Goal: Find specific page/section: Find specific page/section

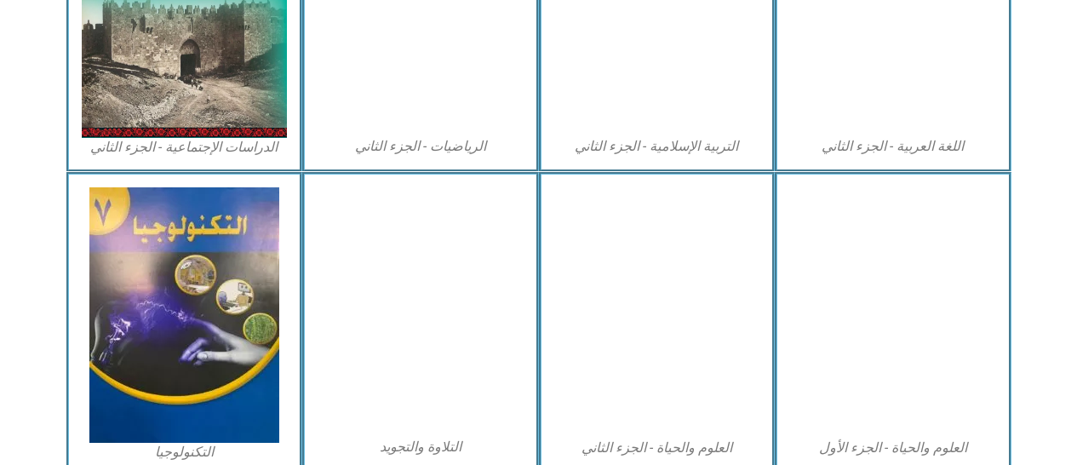
scroll to position [972, 0]
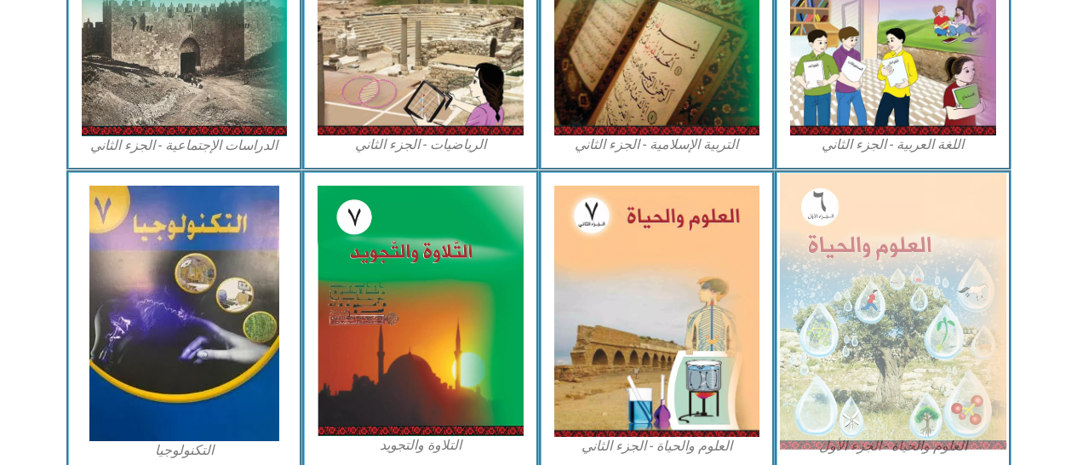
click at [841, 281] on img at bounding box center [893, 311] width 227 height 276
click at [860, 267] on img at bounding box center [893, 311] width 227 height 276
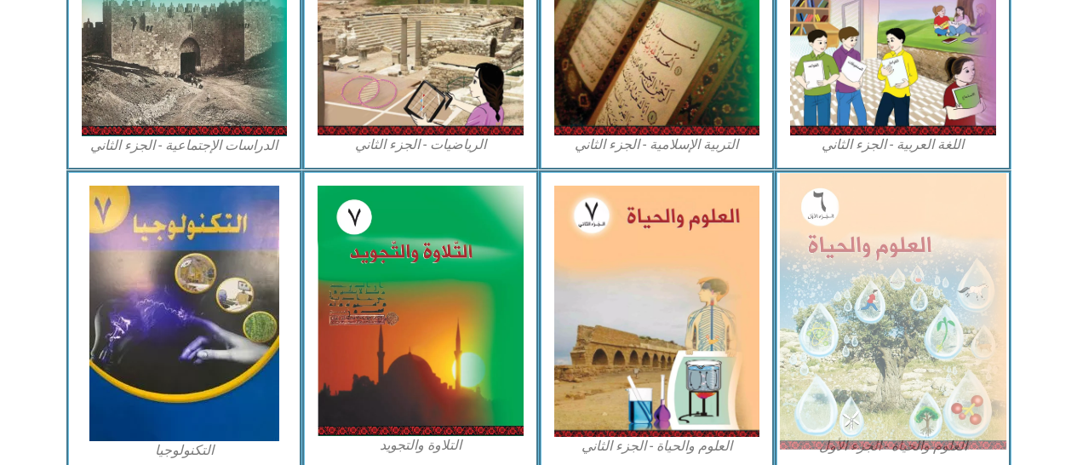
click at [834, 286] on img at bounding box center [893, 311] width 227 height 276
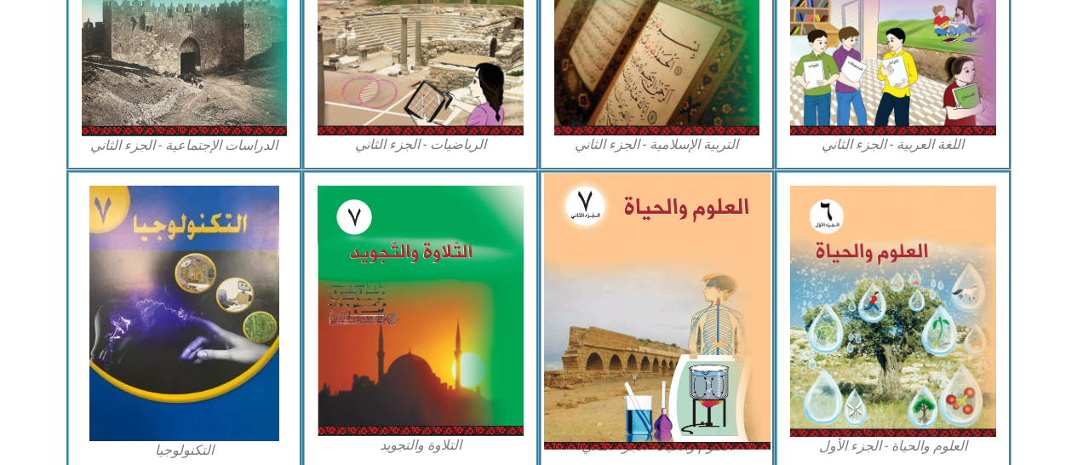
click at [691, 301] on img at bounding box center [656, 311] width 227 height 276
click at [686, 319] on img at bounding box center [656, 311] width 227 height 276
click at [838, 251] on img at bounding box center [893, 311] width 206 height 251
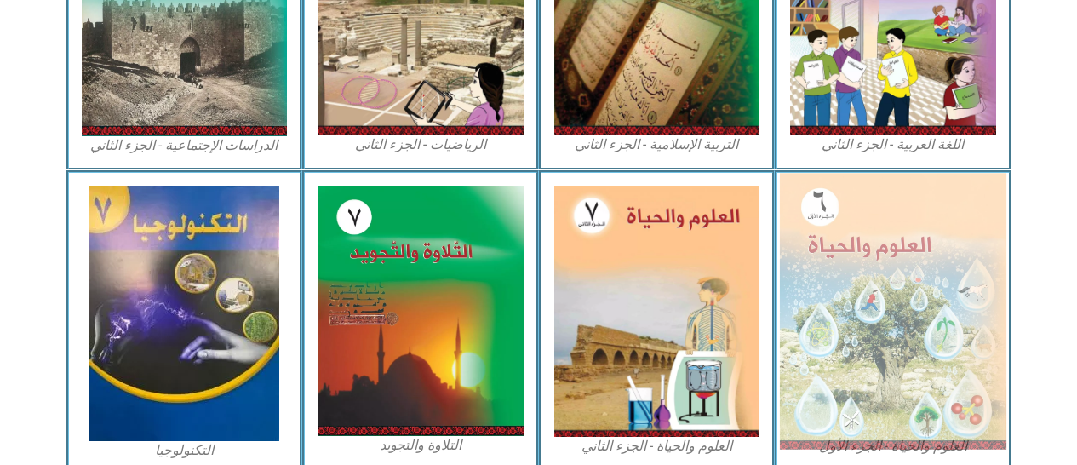
click at [844, 263] on img at bounding box center [893, 311] width 227 height 276
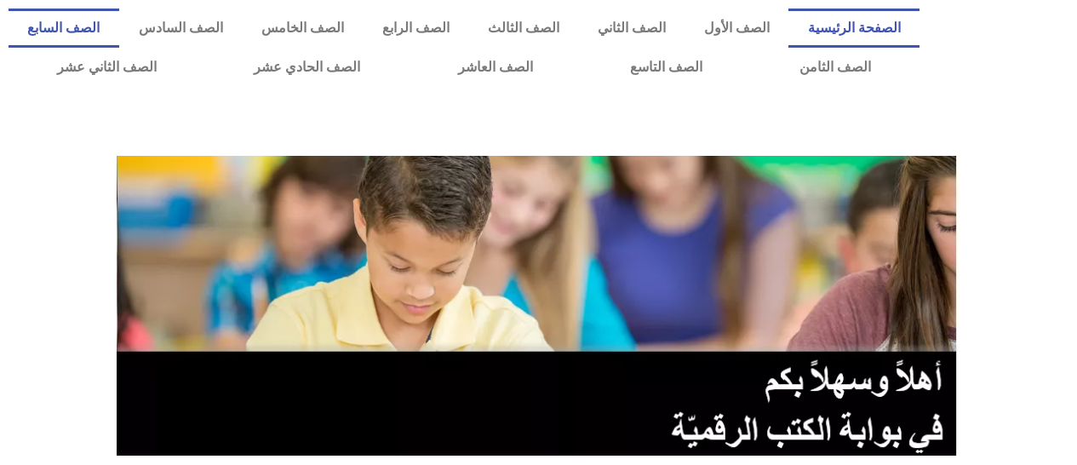
click at [119, 28] on link "الصف السابع" at bounding box center [64, 28] width 111 height 39
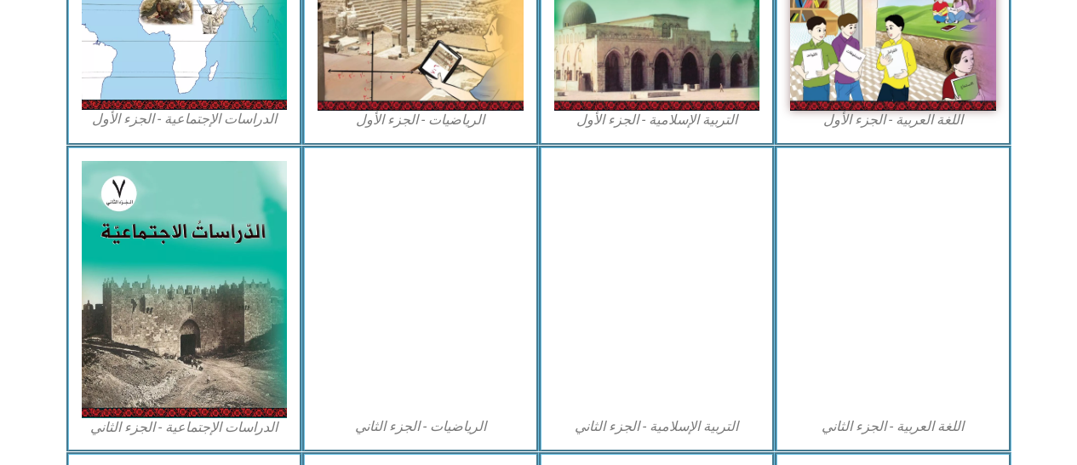
scroll to position [855, 0]
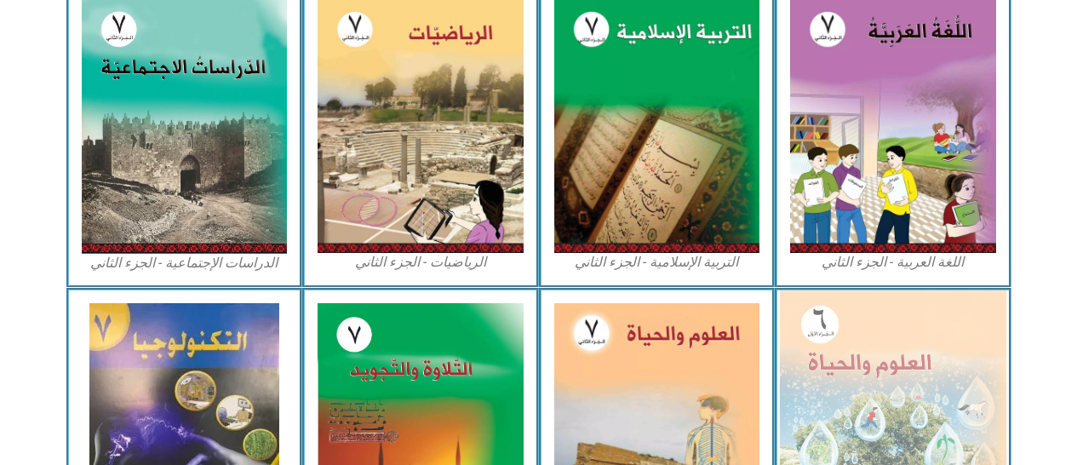
click at [857, 355] on img at bounding box center [893, 428] width 227 height 276
click at [892, 347] on img at bounding box center [893, 428] width 227 height 276
click at [899, 352] on img at bounding box center [893, 428] width 227 height 276
click at [906, 351] on img at bounding box center [893, 428] width 227 height 276
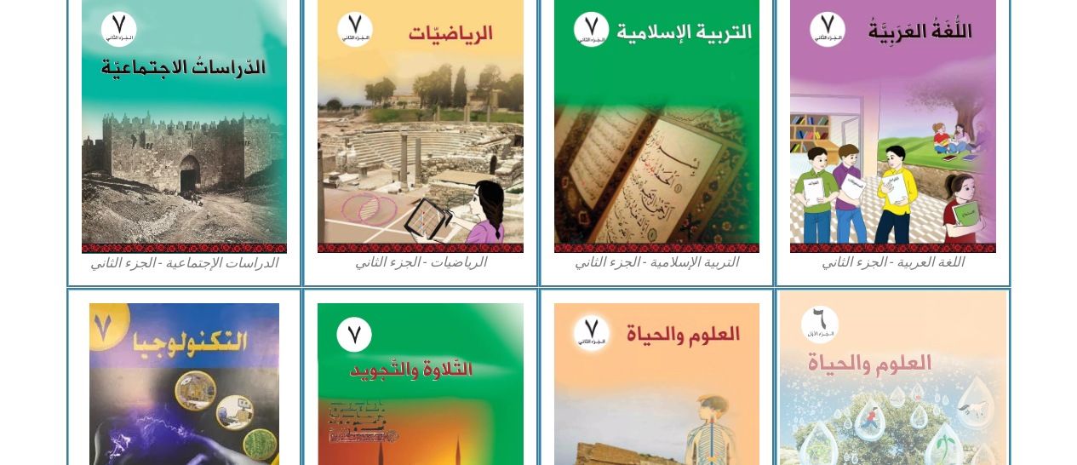
click at [908, 338] on img at bounding box center [893, 428] width 227 height 276
